Goal: Transaction & Acquisition: Book appointment/travel/reservation

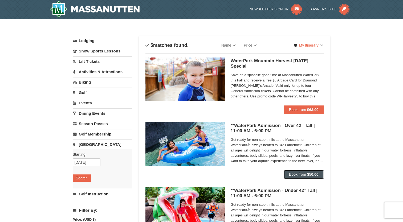
click at [305, 173] on span "Book from" at bounding box center [297, 174] width 17 height 4
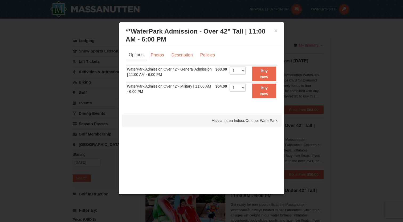
click at [277, 31] on div "× **WaterPark Admission - Over 42” Tall | 11:00 AM - 6:00 PM Massanutten Indoor…" at bounding box center [202, 35] width 160 height 21
click at [276, 31] on button "×" at bounding box center [276, 30] width 3 height 5
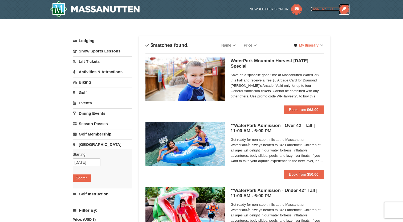
click at [334, 7] on span "Owner's Site" at bounding box center [323, 9] width 25 height 4
click at [93, 59] on link "Lift Tickets" at bounding box center [102, 62] width 59 height 10
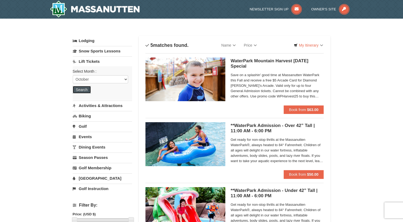
click at [80, 89] on button "Search" at bounding box center [82, 89] width 18 height 7
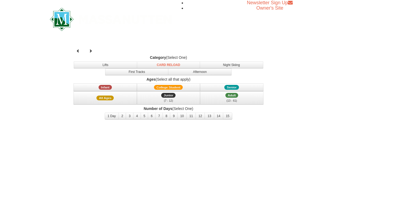
select select "10"
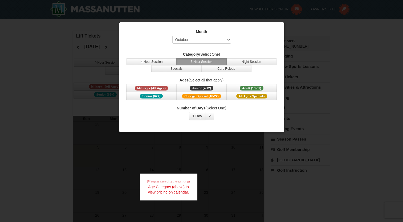
click at [321, 37] on div at bounding box center [201, 111] width 403 height 222
click at [154, 96] on span "Senior (62+)" at bounding box center [151, 96] width 23 height 5
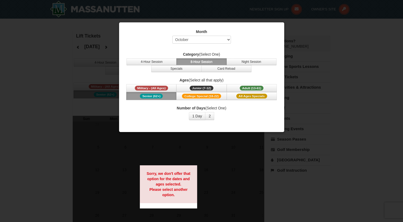
click at [301, 31] on div at bounding box center [201, 111] width 403 height 222
click at [72, 44] on div at bounding box center [201, 111] width 403 height 222
click at [169, 193] on strong "Sorry, we don't offer that option for the dates and ages selected. Please selec…" at bounding box center [169, 185] width 44 height 26
